Goal: Transaction & Acquisition: Purchase product/service

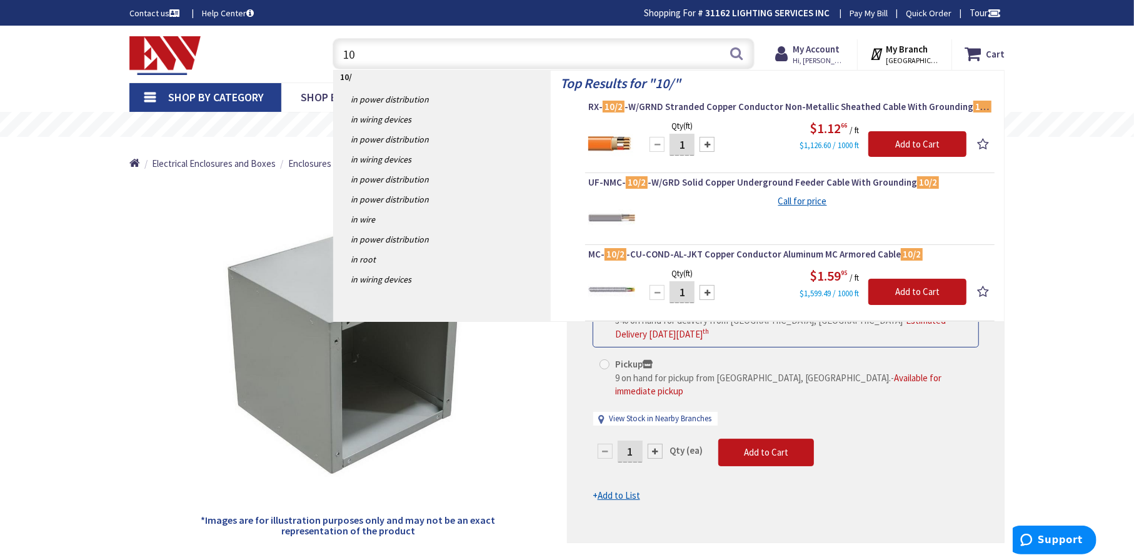
type input "1"
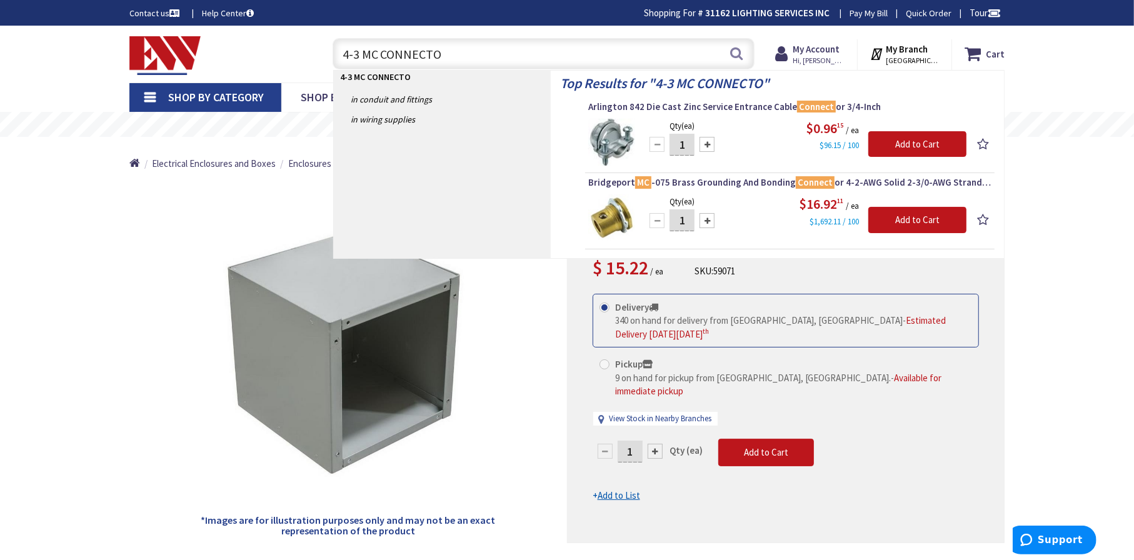
type input "4-3 MC CONNECTOR"
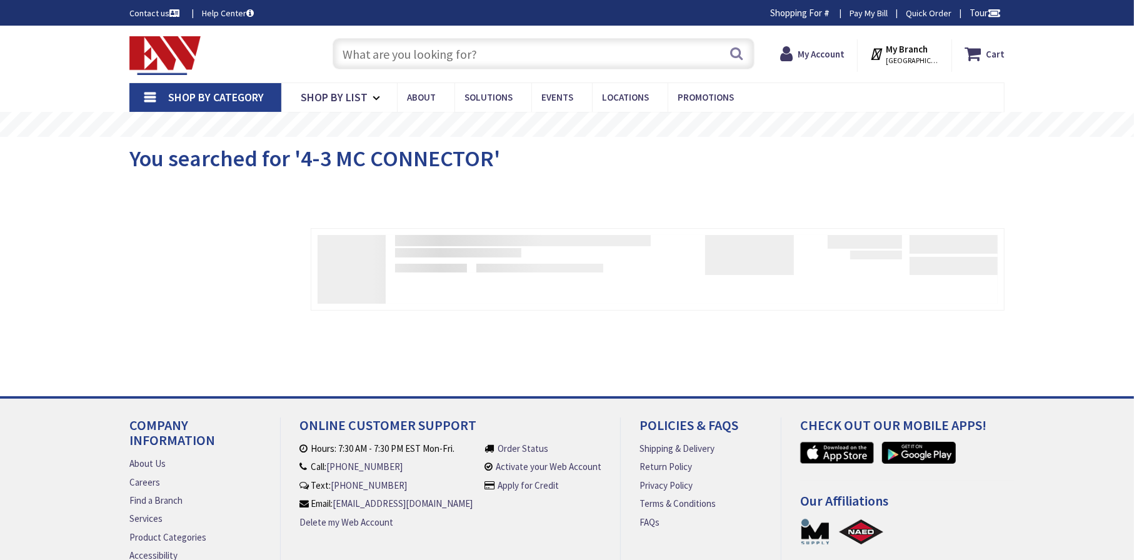
type input "[PERSON_NAME] St @ [PERSON_NAME][GEOGRAPHIC_DATA], [GEOGRAPHIC_DATA]"
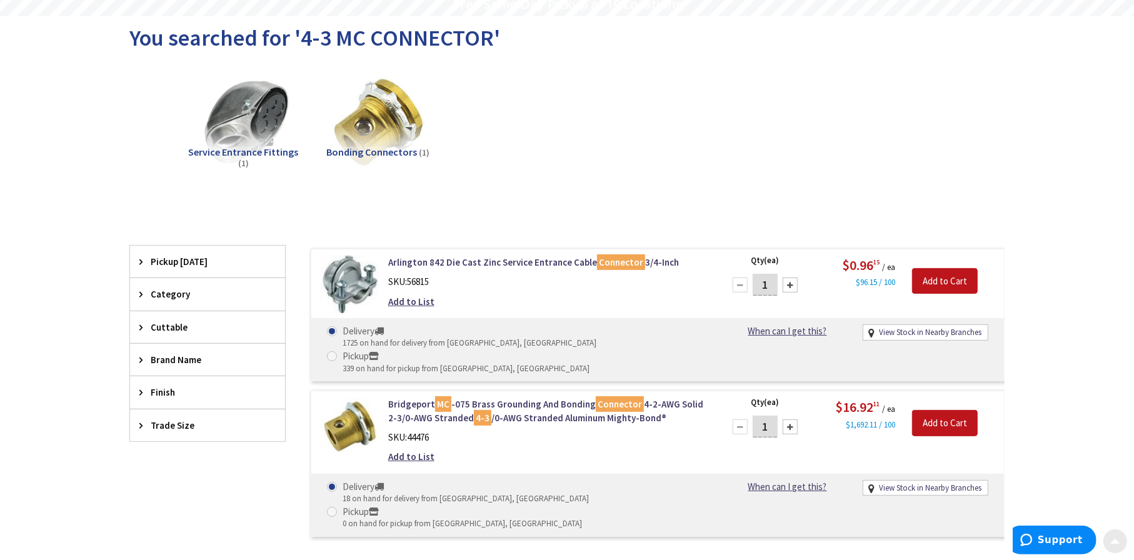
scroll to position [125, 0]
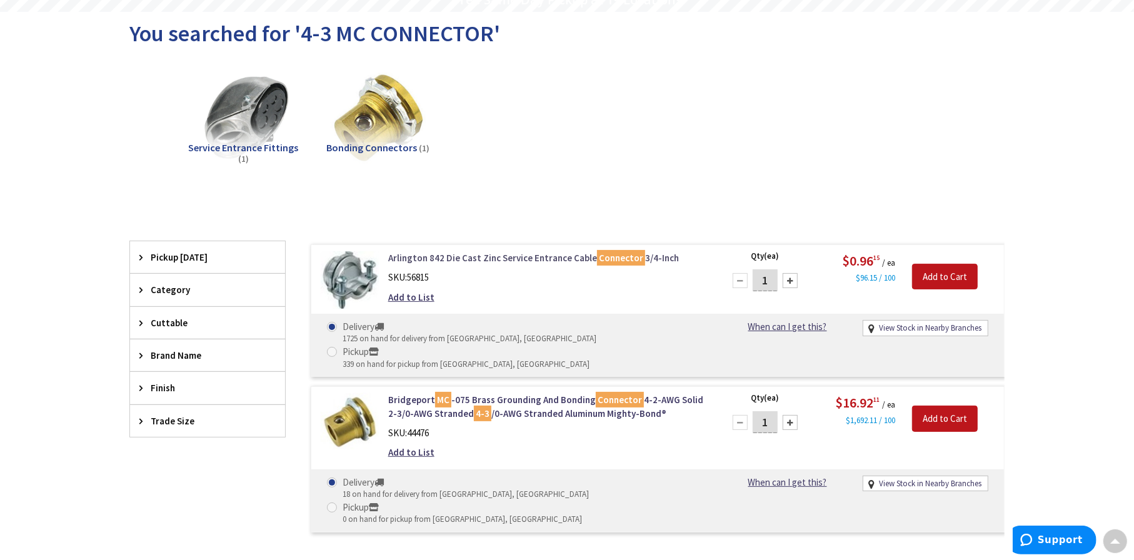
click at [504, 255] on link "Arlington 842 Die Cast Zinc Service Entrance Cable Connector 3/4-Inch" at bounding box center [547, 257] width 318 height 13
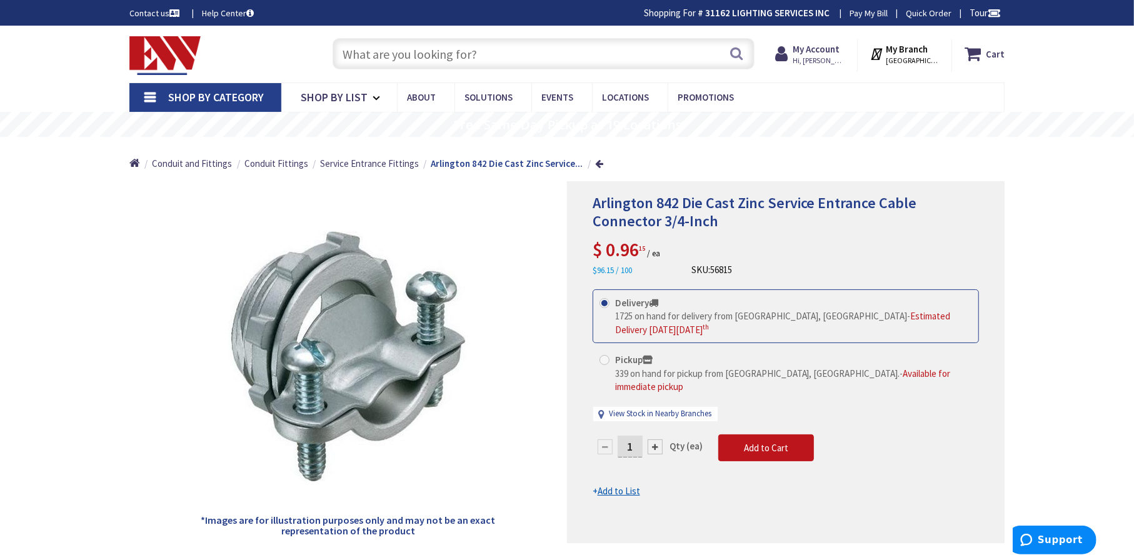
click at [421, 49] on input "text" at bounding box center [544, 53] width 422 height 31
